Goal: Information Seeking & Learning: Learn about a topic

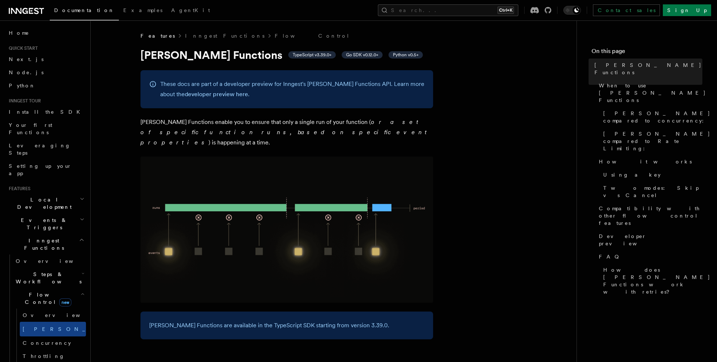
drag, startPoint x: 138, startPoint y: 56, endPoint x: 145, endPoint y: 63, distance: 9.8
click at [151, 122] on p "[PERSON_NAME] Functions enable you to ensure that only a single run of your fun…" at bounding box center [286, 132] width 293 height 31
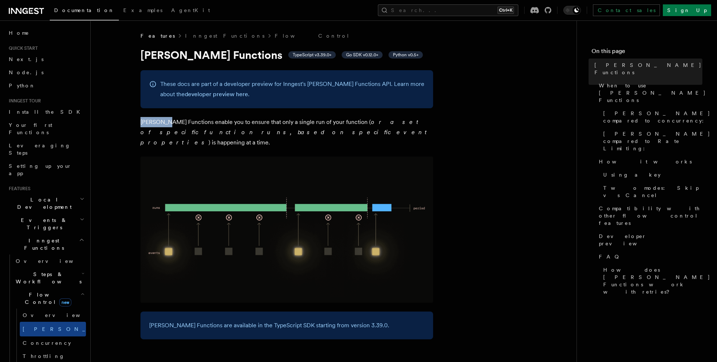
click at [25, 237] on span "Inngest Functions" at bounding box center [42, 244] width 73 height 15
click at [31, 297] on span "Deployment" at bounding box center [27, 300] width 42 height 7
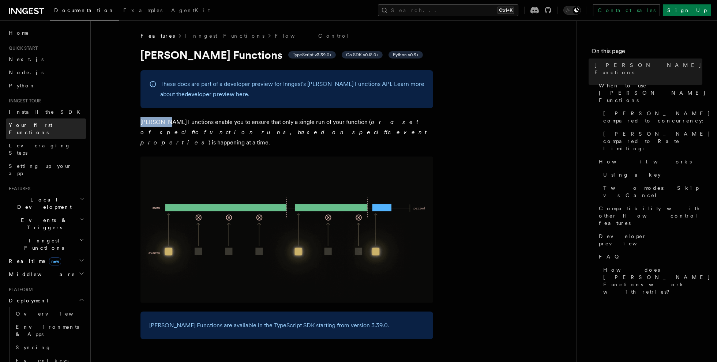
click at [32, 129] on link "Your first Functions" at bounding box center [46, 128] width 80 height 20
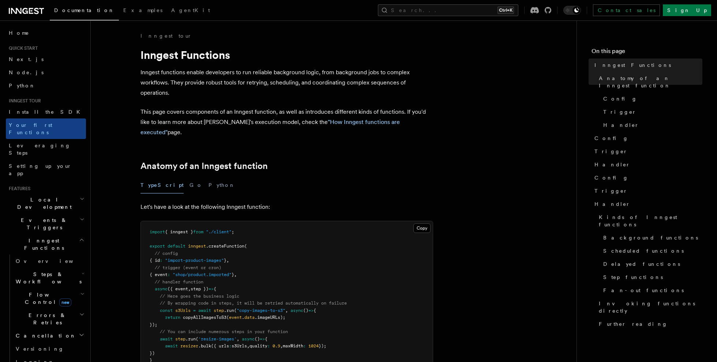
click at [23, 12] on icon at bounding box center [24, 11] width 5 height 6
